Goal: Obtain resource: Download file/media

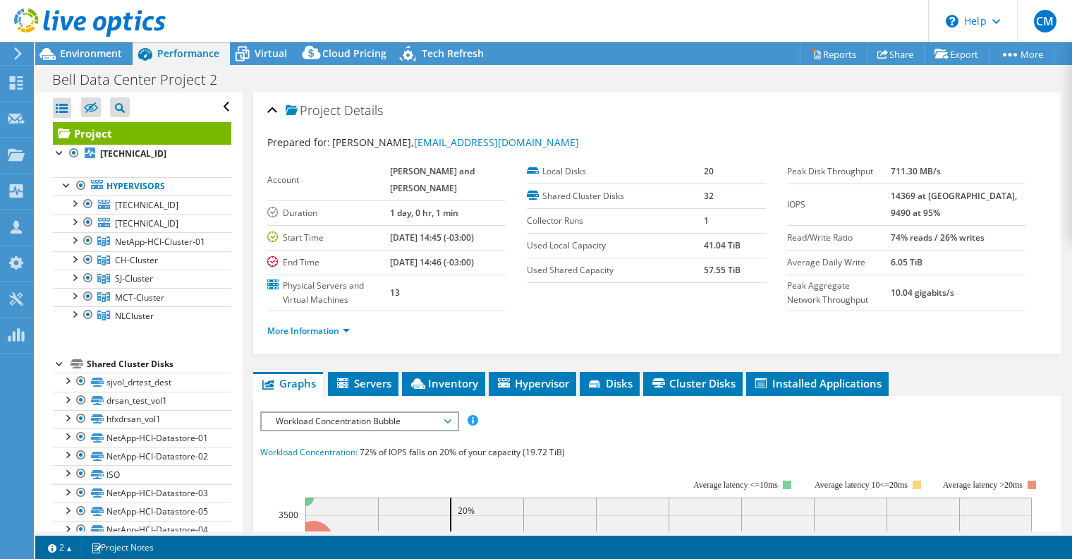
select select "USD"
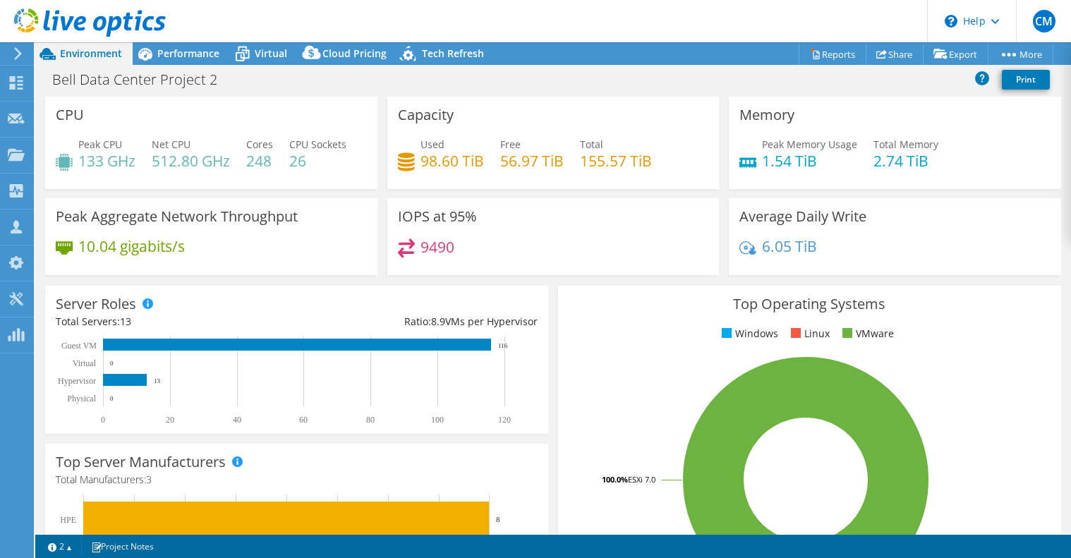
select select "USD"
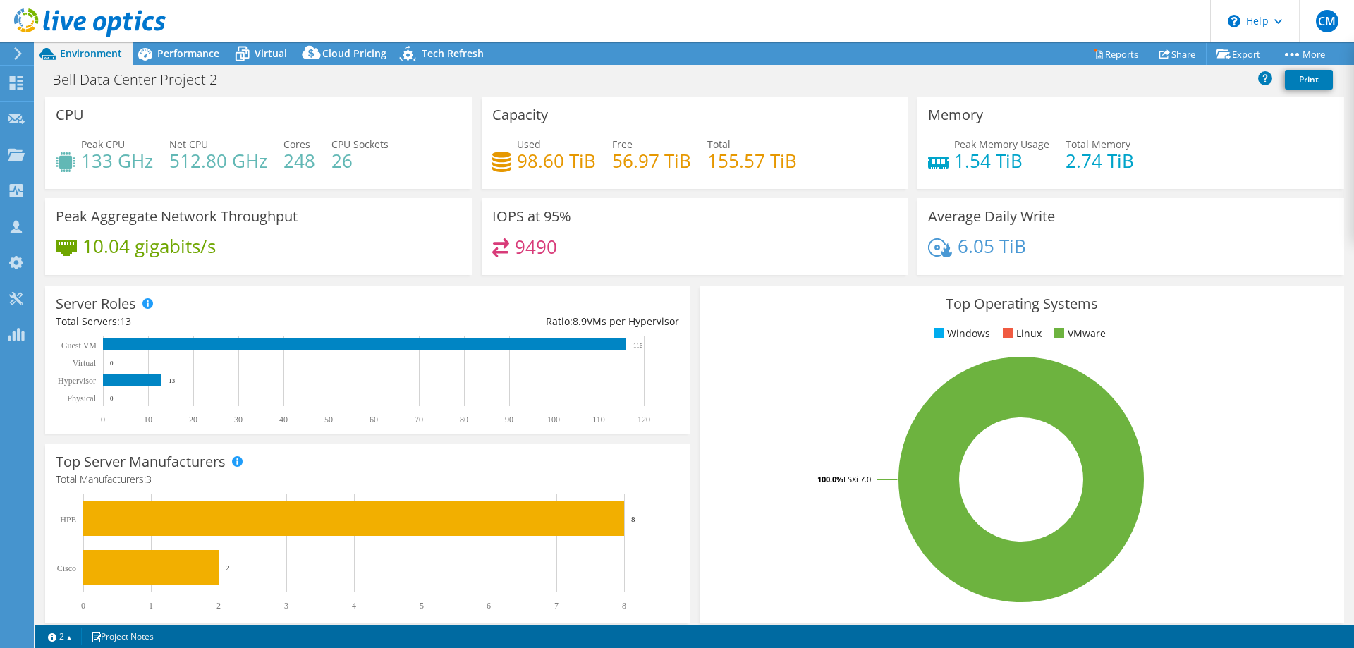
click at [779, 297] on h3 "Top Operating Systems" at bounding box center [1021, 304] width 623 height 16
click at [714, 314] on div "Top Operating Systems Windows Linux VMware 100.0% ESXi 7.0" at bounding box center [1022, 455] width 645 height 338
click at [678, 321] on div "Ratio: 8.9 VMs per Hypervisor" at bounding box center [523, 322] width 312 height 16
click at [1070, 55] on link "Reports" at bounding box center [1116, 54] width 68 height 22
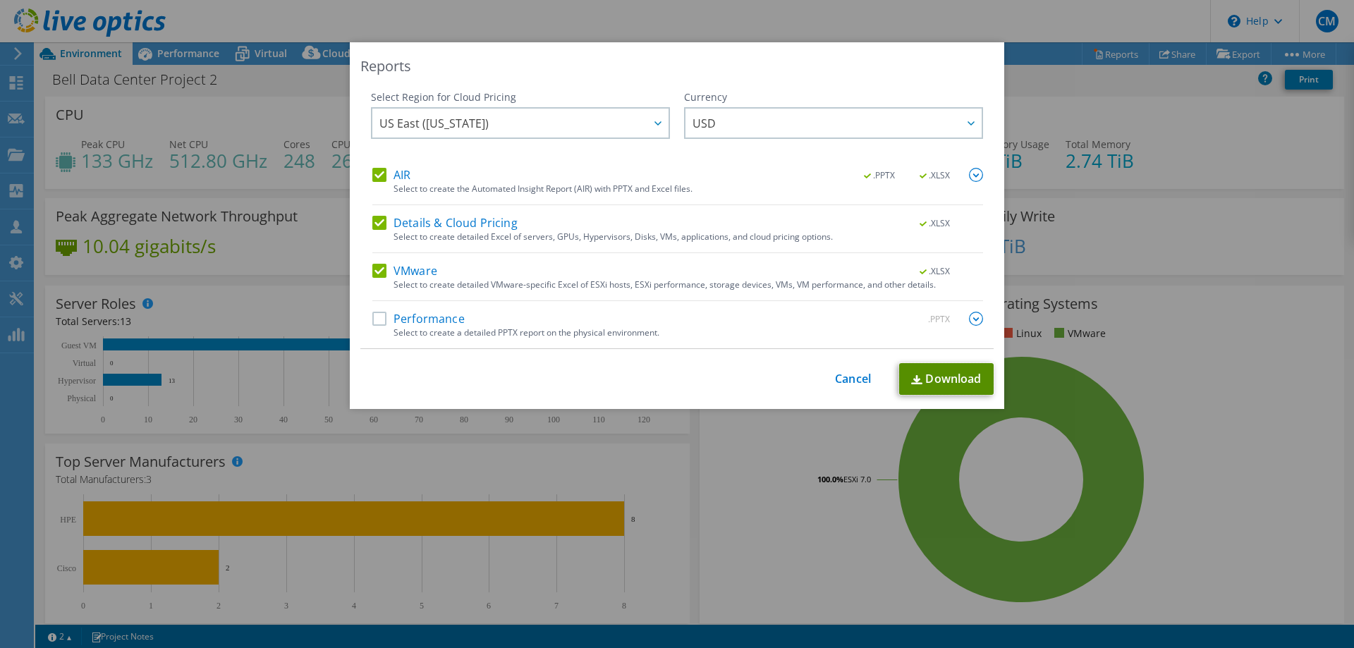
drag, startPoint x: 935, startPoint y: 375, endPoint x: 929, endPoint y: 370, distance: 8.0
click at [936, 375] on link "Download" at bounding box center [946, 379] width 95 height 32
